Goal: Task Accomplishment & Management: Use online tool/utility

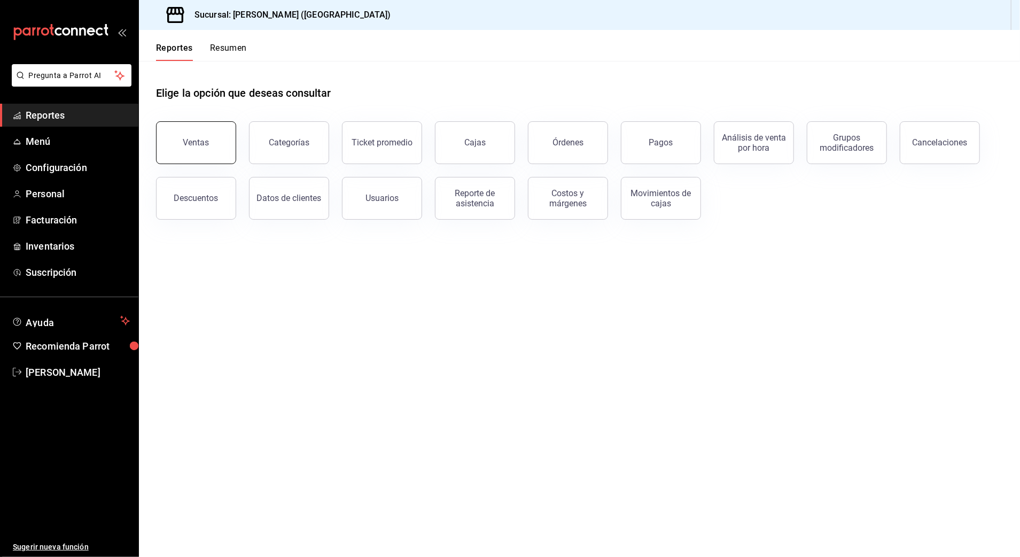
click at [187, 131] on button "Ventas" at bounding box center [196, 142] width 80 height 43
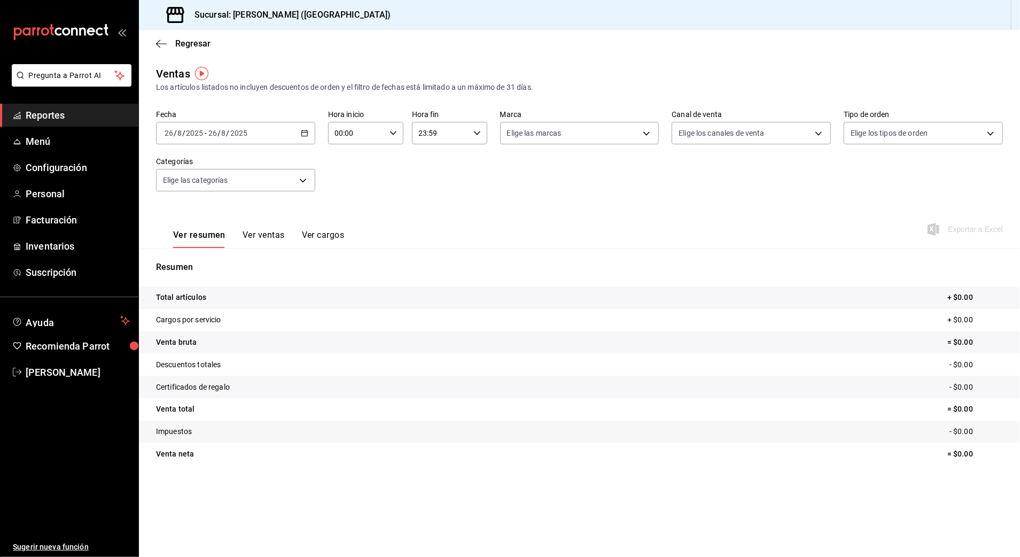
click at [301, 131] on \(Stroke\) "button" at bounding box center [304, 133] width 6 height 6
click at [208, 259] on span "Rango de fechas" at bounding box center [206, 261] width 83 height 11
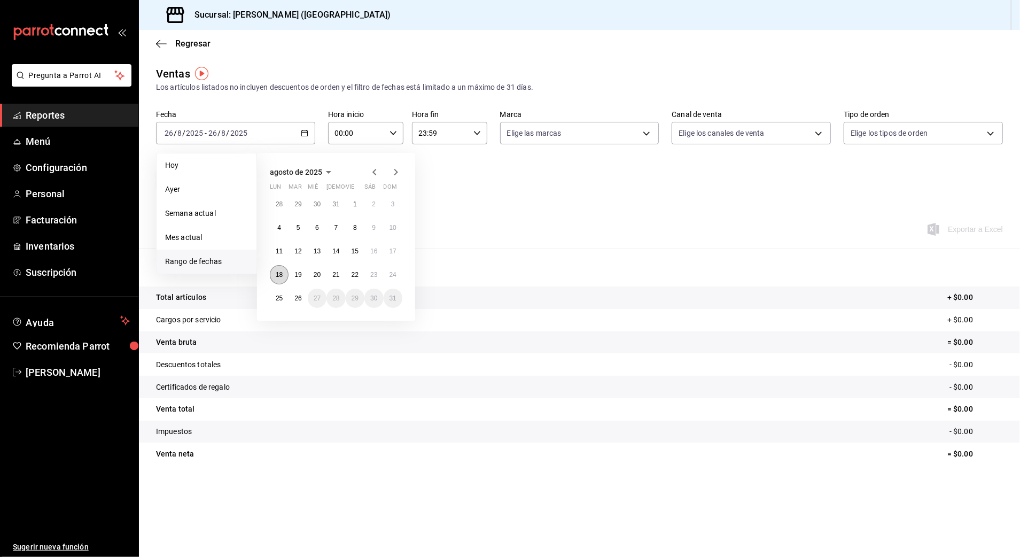
click at [283, 268] on button "18" at bounding box center [279, 274] width 19 height 19
click at [280, 298] on abbr "25" at bounding box center [279, 297] width 7 height 7
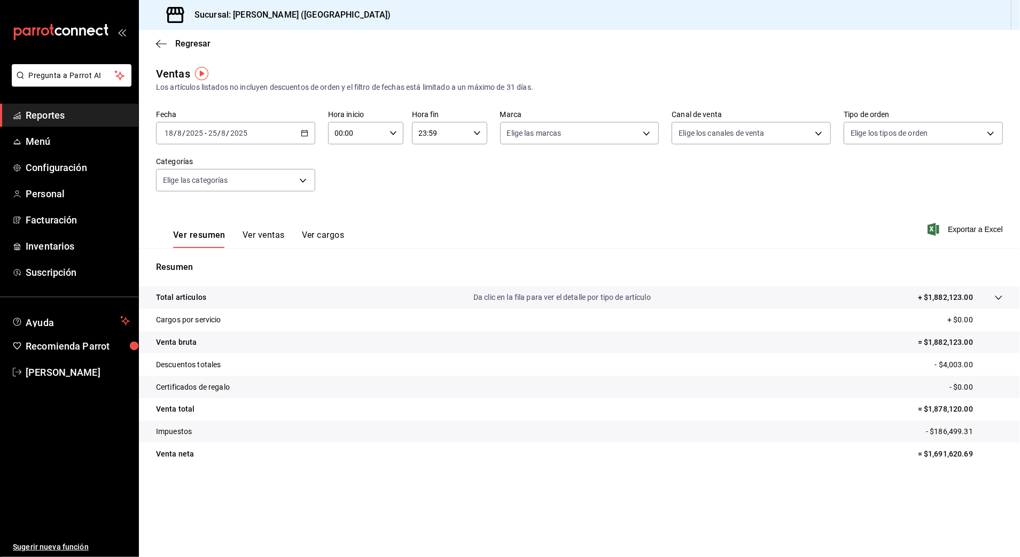
click at [379, 133] on input "00:00" at bounding box center [356, 132] width 57 height 21
click at [349, 204] on span "10" at bounding box center [347, 203] width 21 height 9
type input "10:00"
click at [463, 134] on div at bounding box center [510, 278] width 1020 height 557
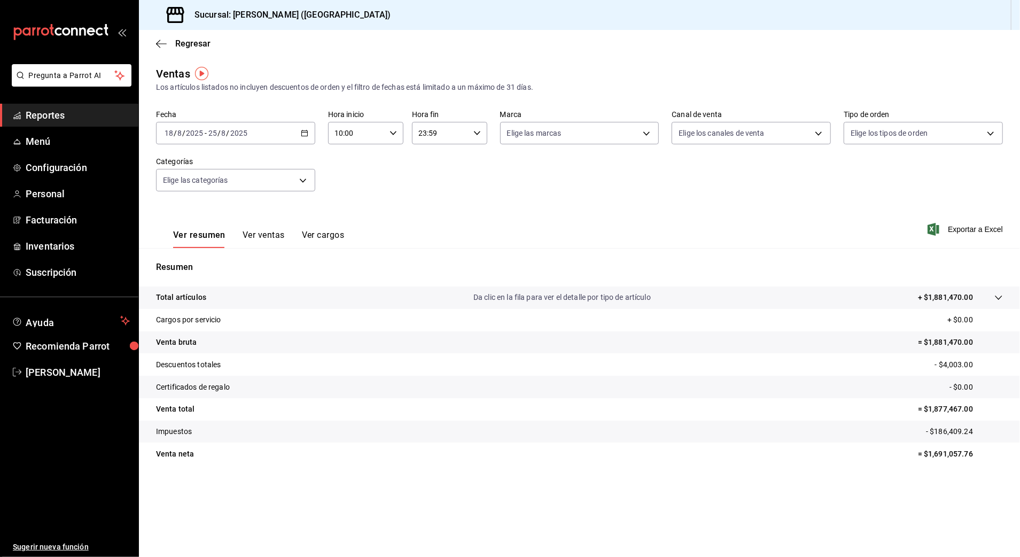
click at [482, 134] on div "23:59 Hora fin" at bounding box center [449, 133] width 75 height 22
click at [431, 165] on span "03" at bounding box center [431, 166] width 21 height 9
type input "03:59"
click at [543, 170] on div at bounding box center [510, 278] width 1020 height 557
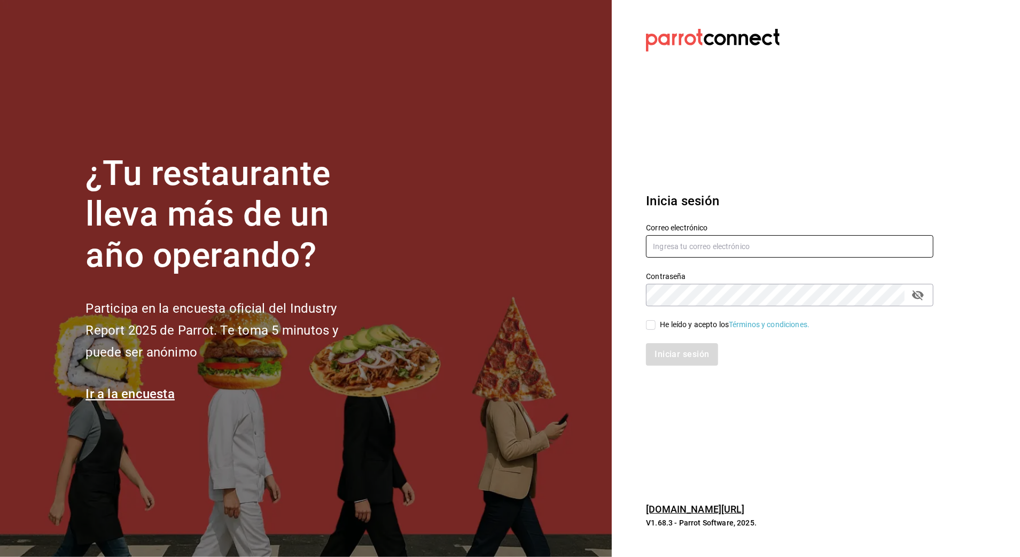
type input "[EMAIL_ADDRESS][DOMAIN_NAME]"
click at [657, 323] on span "He leído y acepto los Términos y condiciones." at bounding box center [733, 324] width 154 height 11
click at [656, 323] on input "He leído y acepto los Términos y condiciones." at bounding box center [651, 325] width 10 height 10
checkbox input "true"
click at [659, 347] on button "Iniciar sesión" at bounding box center [682, 354] width 73 height 22
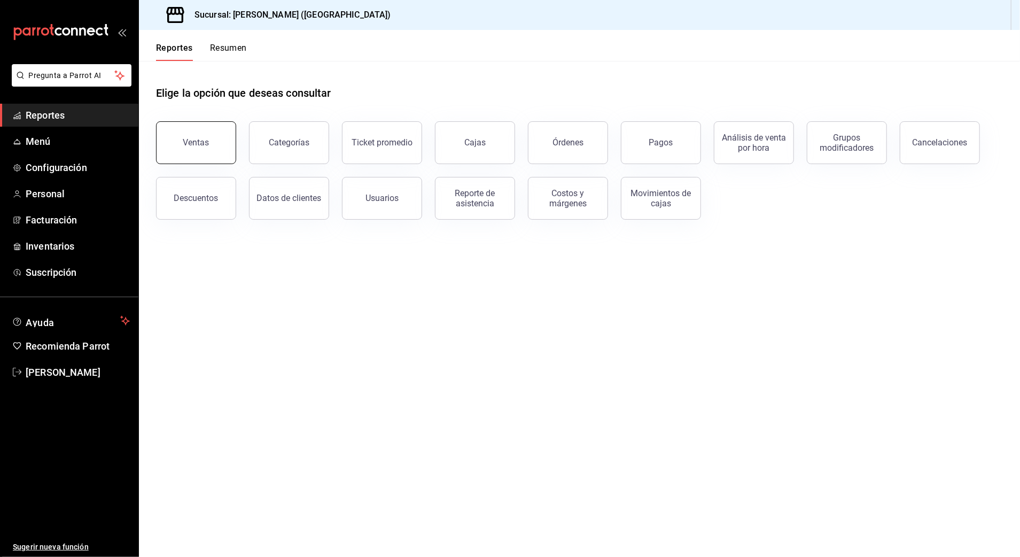
click at [216, 142] on button "Ventas" at bounding box center [196, 142] width 80 height 43
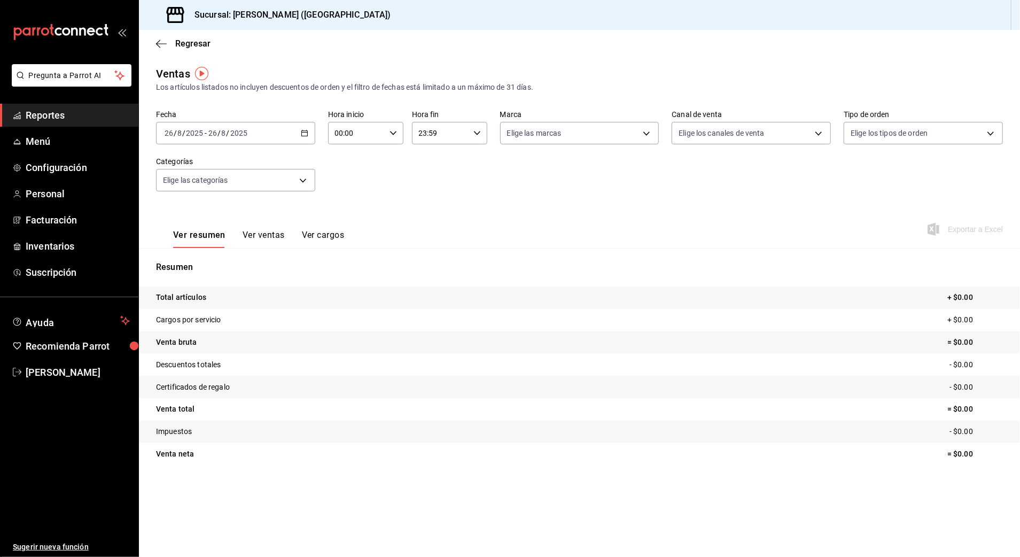
click at [305, 131] on icon "button" at bounding box center [304, 132] width 7 height 7
click at [238, 255] on li "Rango de fechas" at bounding box center [207, 262] width 100 height 24
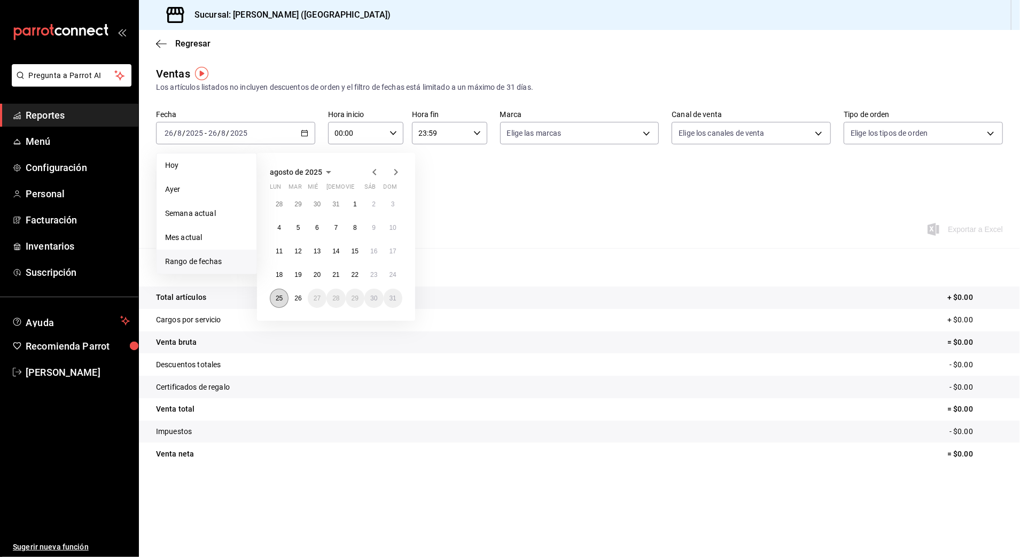
click at [284, 296] on button "25" at bounding box center [279, 298] width 19 height 19
click at [295, 297] on abbr "26" at bounding box center [297, 297] width 7 height 7
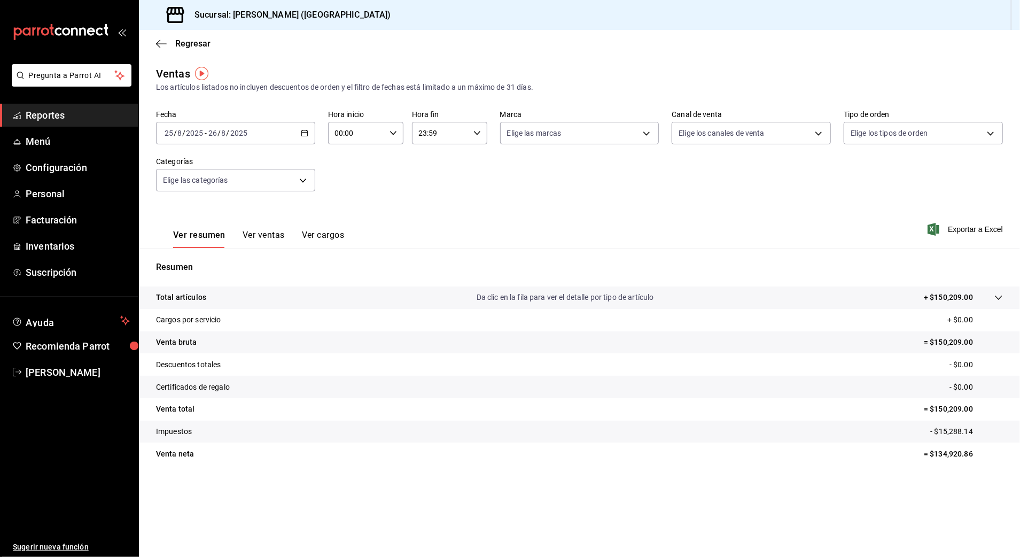
click at [378, 133] on input "00:00" at bounding box center [356, 132] width 57 height 21
click at [346, 170] on span "10" at bounding box center [347, 172] width 21 height 9
type input "10:00"
click at [471, 135] on div at bounding box center [510, 278] width 1020 height 557
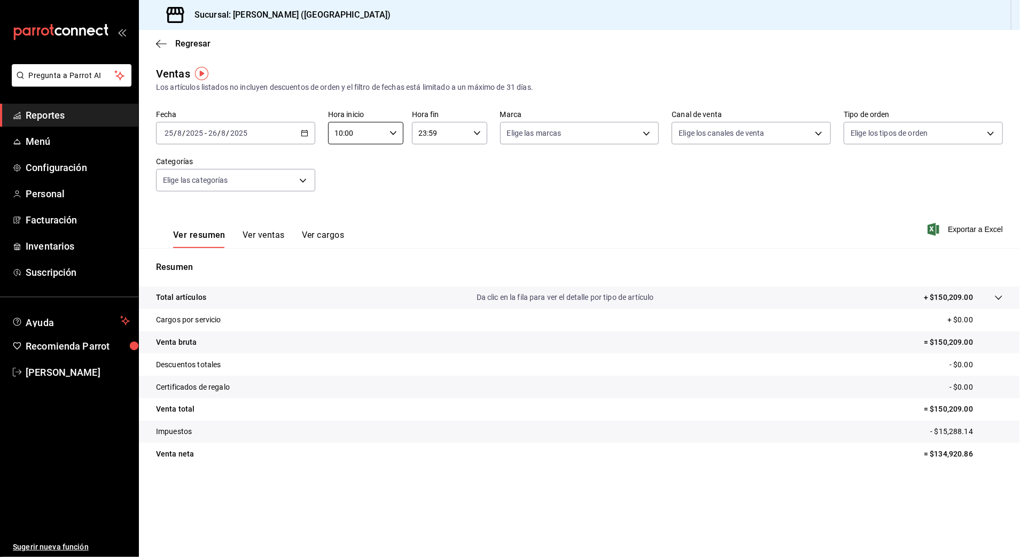
click at [474, 131] on icon "button" at bounding box center [477, 132] width 7 height 7
click at [426, 169] on span "03" at bounding box center [431, 166] width 21 height 9
type input "03:59"
click at [366, 176] on div at bounding box center [510, 278] width 1020 height 557
